Goal: Check status

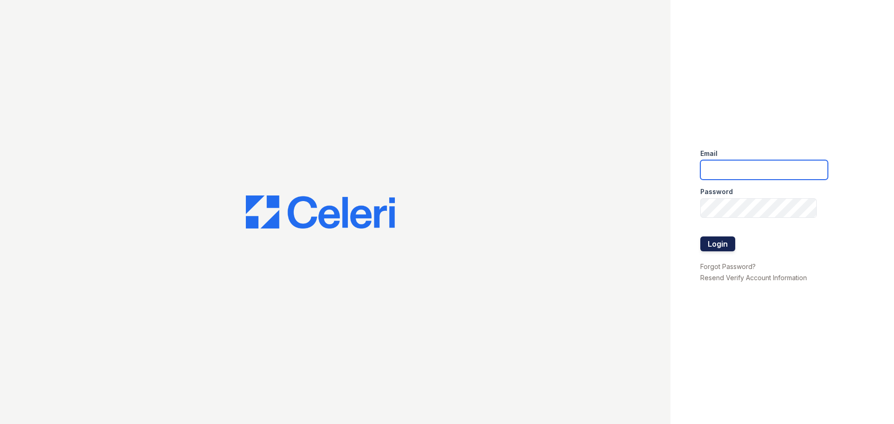
type input "katie@mmgmgt.com"
click at [715, 244] on button "Login" at bounding box center [717, 244] width 35 height 15
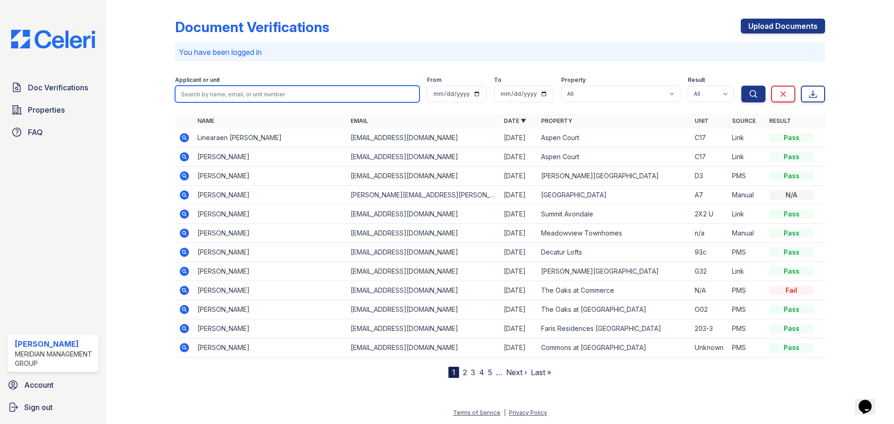
drag, startPoint x: 255, startPoint y: 95, endPoint x: 317, endPoint y: 4, distance: 110.0
click at [255, 95] on input "search" at bounding box center [297, 94] width 244 height 17
type input "shevon"
click at [741, 86] on button "Search" at bounding box center [753, 94] width 24 height 17
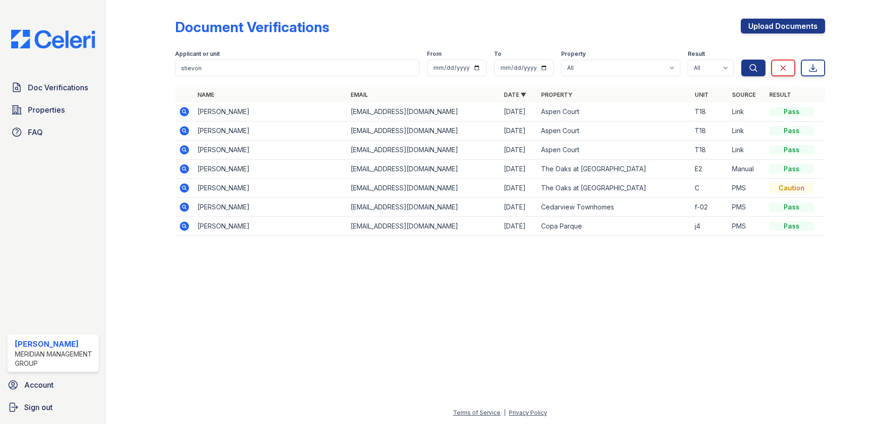
click at [140, 87] on div at bounding box center [148, 125] width 54 height 242
